Goal: Transaction & Acquisition: Purchase product/service

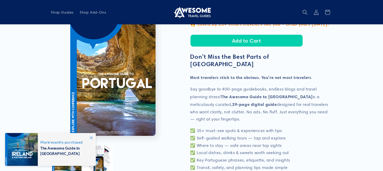
scroll to position [51, 0]
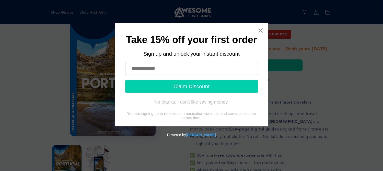
click at [188, 70] on input "text" at bounding box center [191, 68] width 133 height 13
type input "**********"
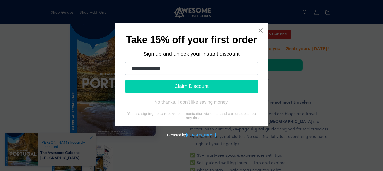
click at [222, 83] on button "Claim Discount" at bounding box center [191, 86] width 133 height 13
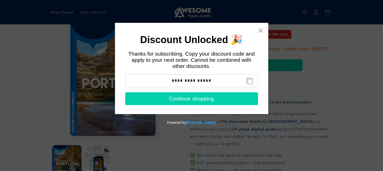
drag, startPoint x: 220, startPoint y: 85, endPoint x: 170, endPoint y: 83, distance: 49.7
click at [170, 83] on input "**********" at bounding box center [191, 80] width 133 height 13
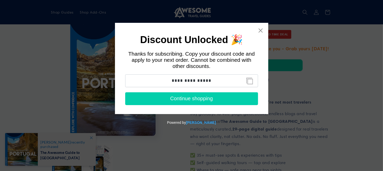
click at [193, 97] on button "Continue shopping" at bounding box center [191, 98] width 133 height 13
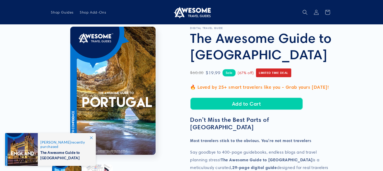
scroll to position [0, 0]
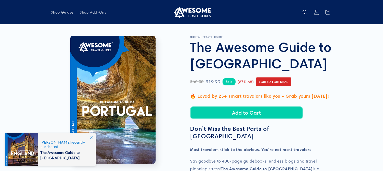
click at [263, 108] on button "Add to Cart" at bounding box center [247, 112] width 113 height 12
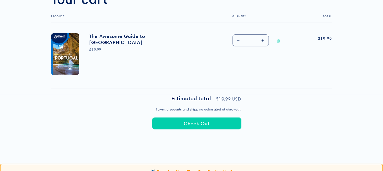
scroll to position [205, 0]
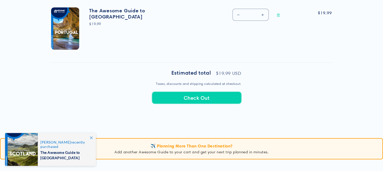
click at [211, 96] on button "Check Out" at bounding box center [197, 98] width 90 height 12
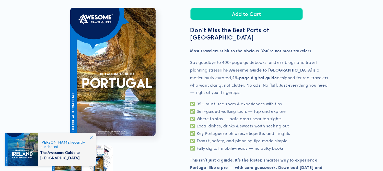
scroll to position [102, 0]
